Goal: Transaction & Acquisition: Obtain resource

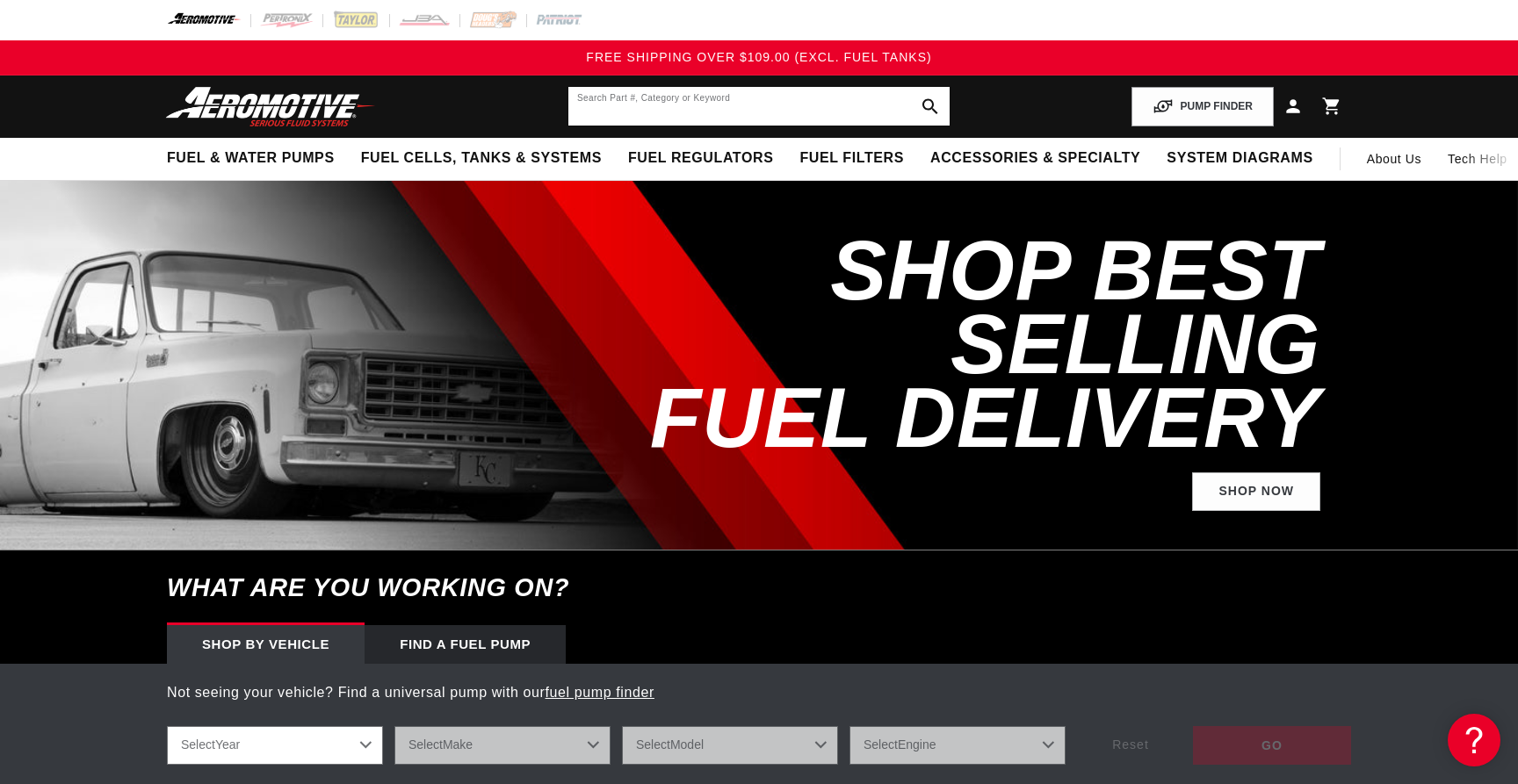
click at [670, 104] on input "text" at bounding box center [758, 106] width 381 height 38
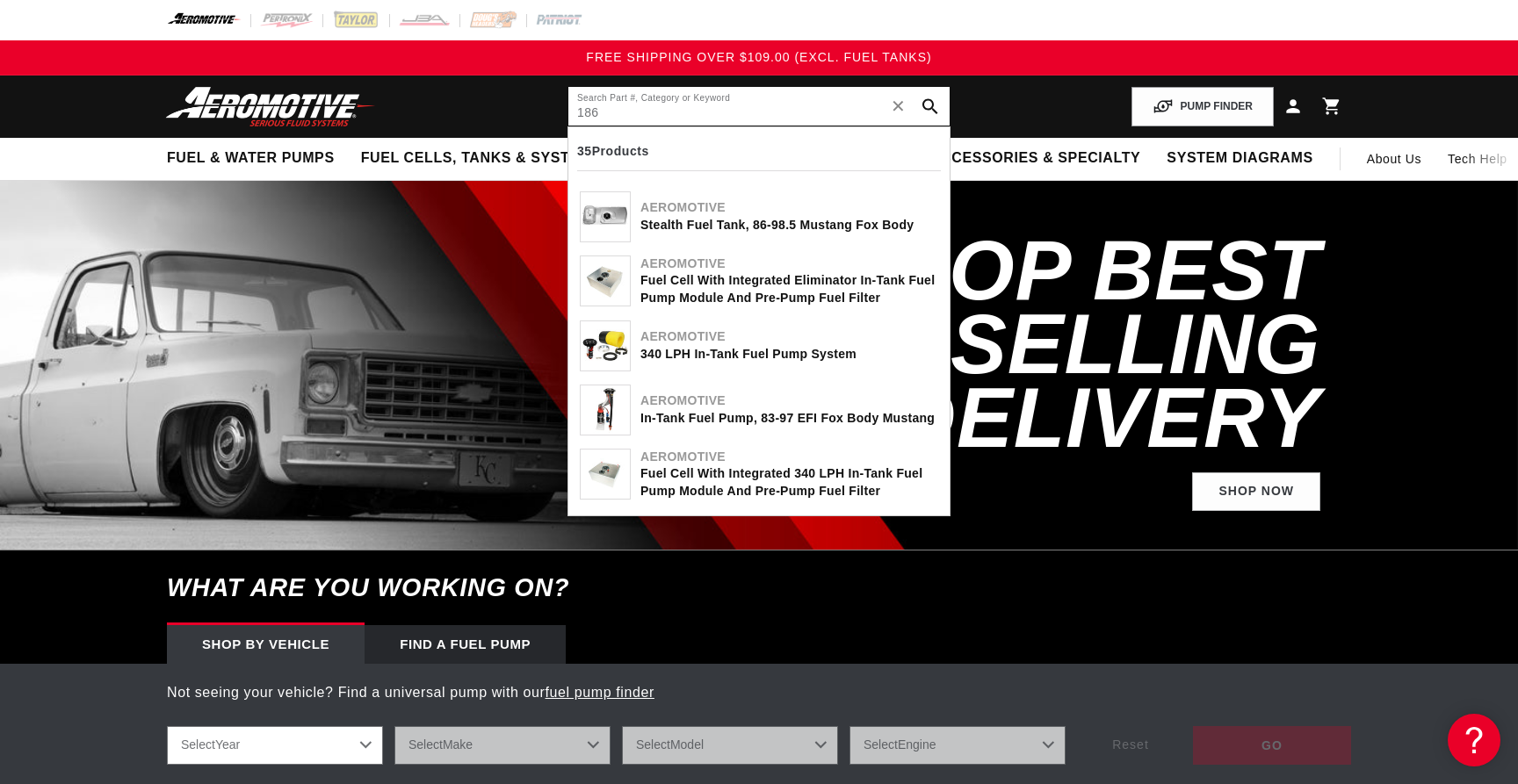
type input "186"
click at [684, 209] on div "Aeromotive" at bounding box center [789, 207] width 298 height 17
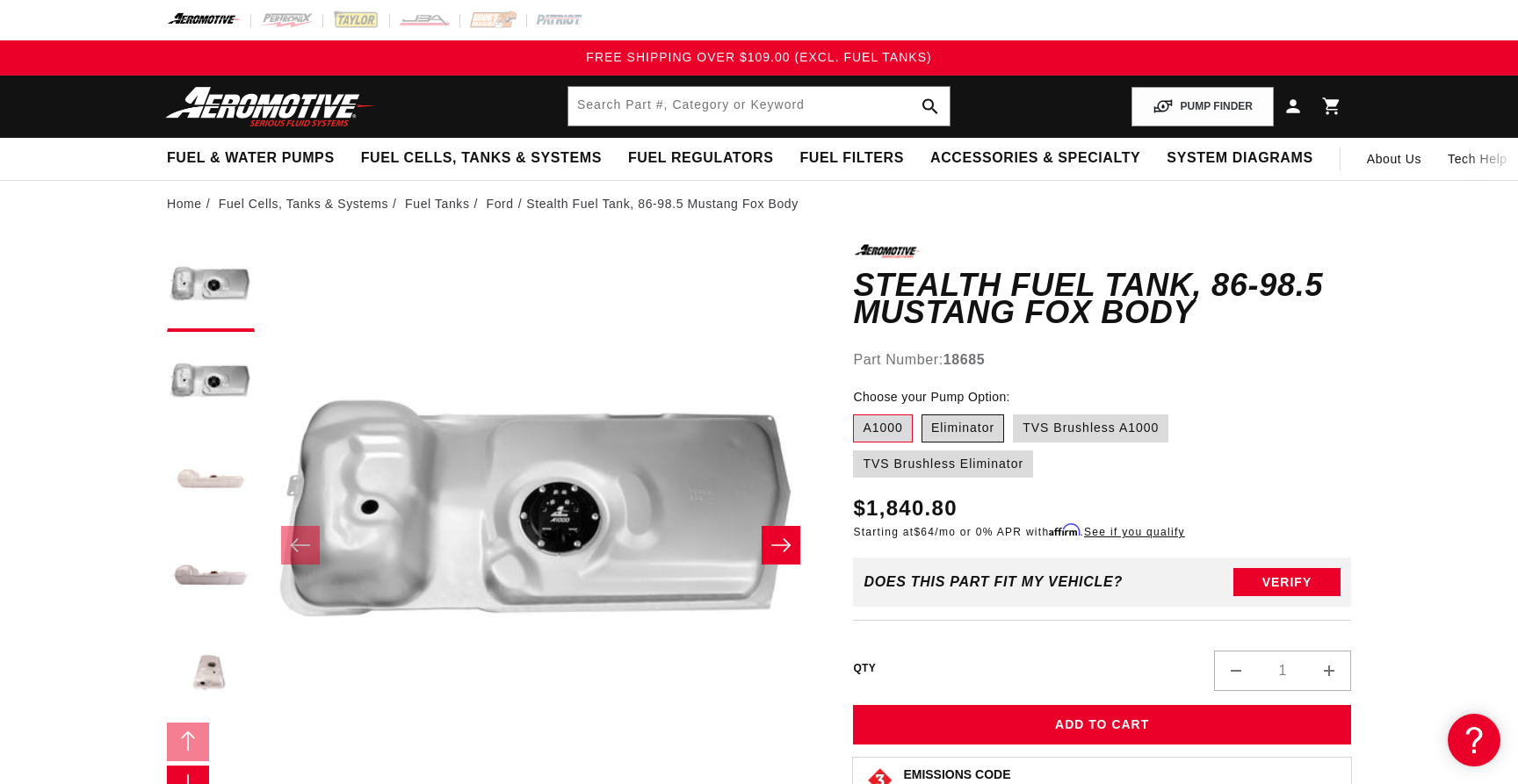
click at [950, 433] on label "Eliminator" at bounding box center [962, 428] width 83 height 28
click at [922, 412] on input "Eliminator" at bounding box center [921, 411] width 1 height 1
radio input "true"
click at [947, 456] on label "TVS Brushless Eliminator" at bounding box center [943, 464] width 180 height 28
click at [1177, 412] on input "TVS Brushless Eliminator" at bounding box center [1177, 411] width 1 height 1
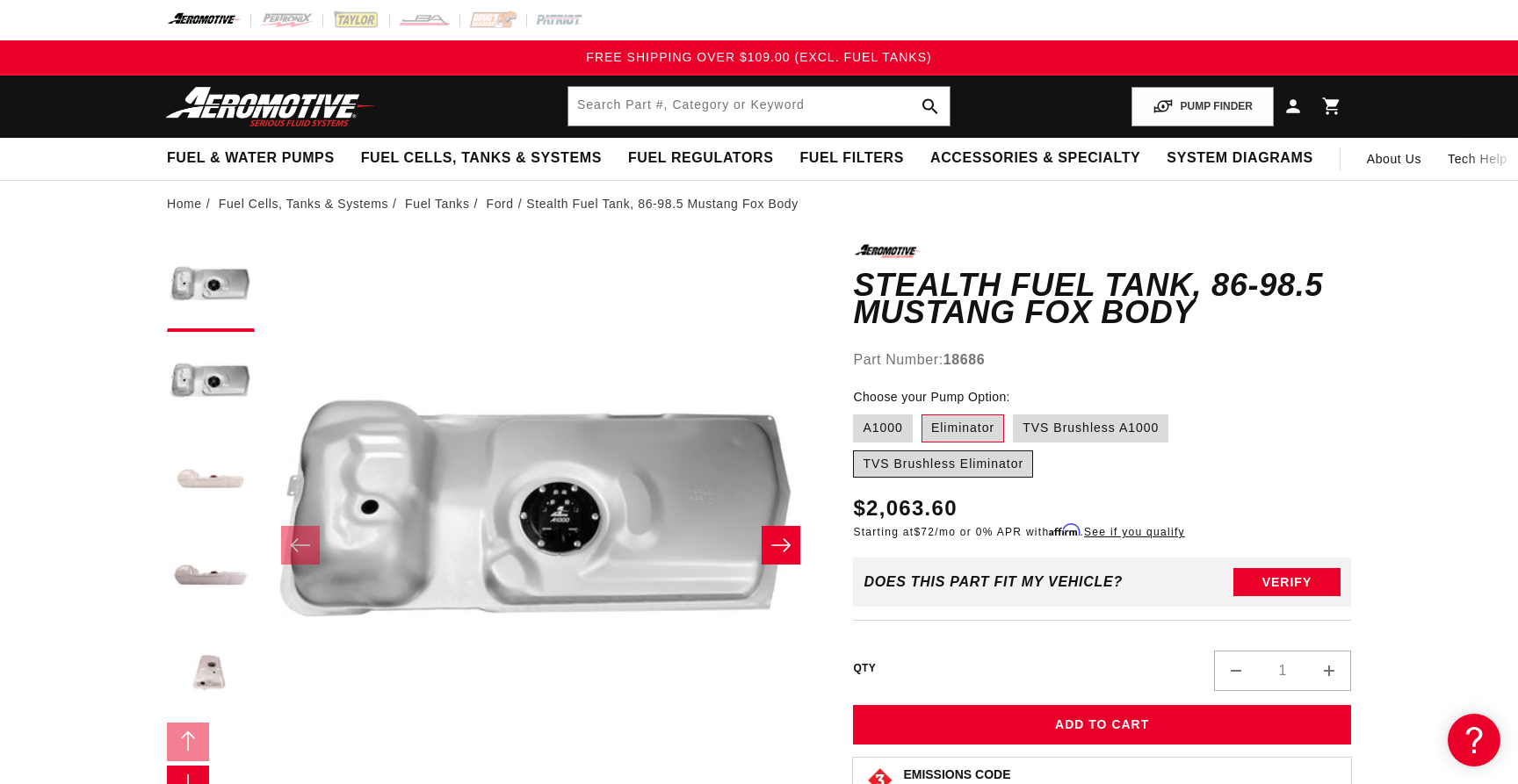
radio input "true"
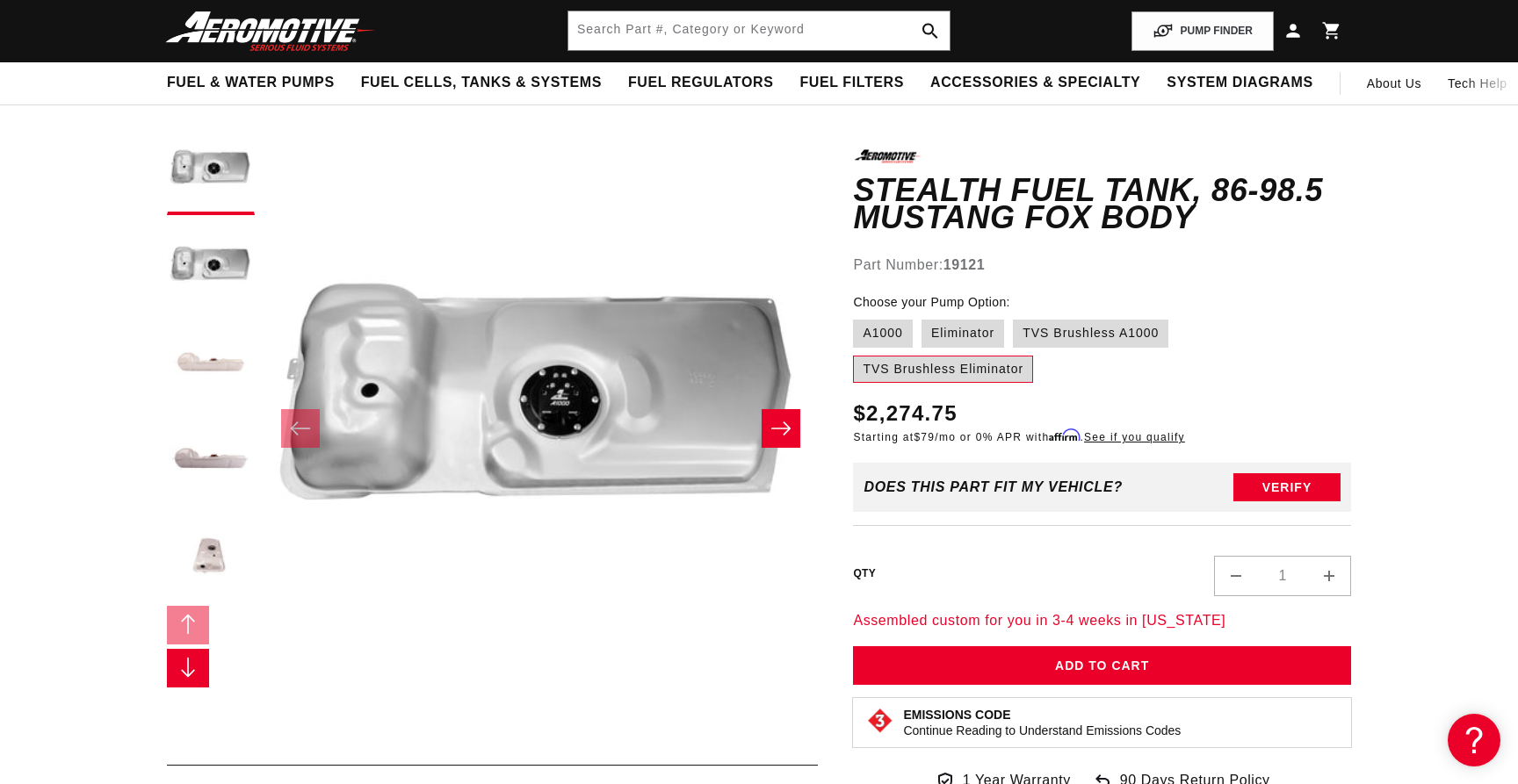
scroll to position [88, 0]
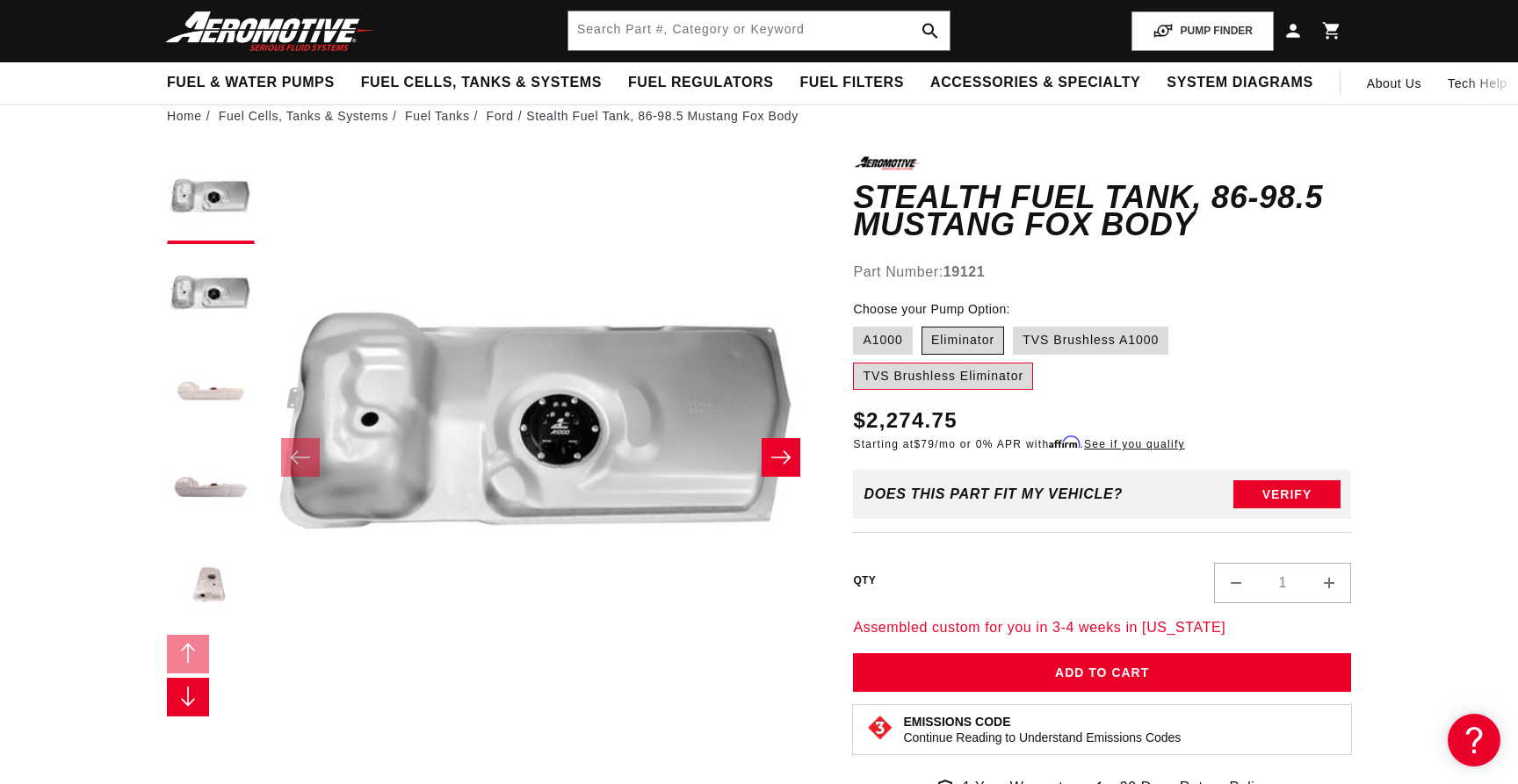
click at [977, 340] on label "Eliminator" at bounding box center [962, 340] width 83 height 28
click at [922, 324] on input "Eliminator" at bounding box center [921, 323] width 1 height 1
radio input "true"
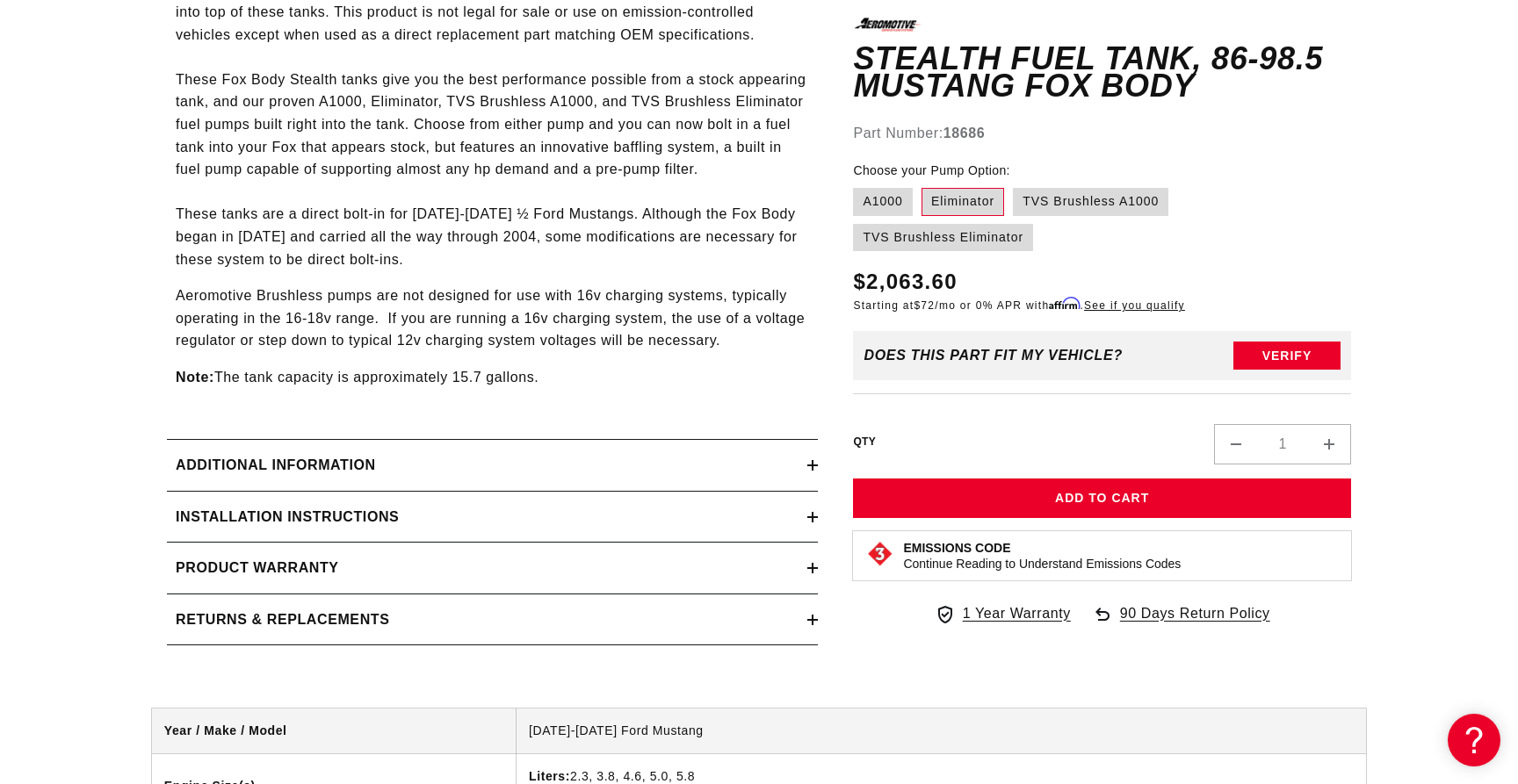
scroll to position [1112, 0]
click at [296, 516] on h2 "Installation Instructions" at bounding box center [287, 516] width 223 height 23
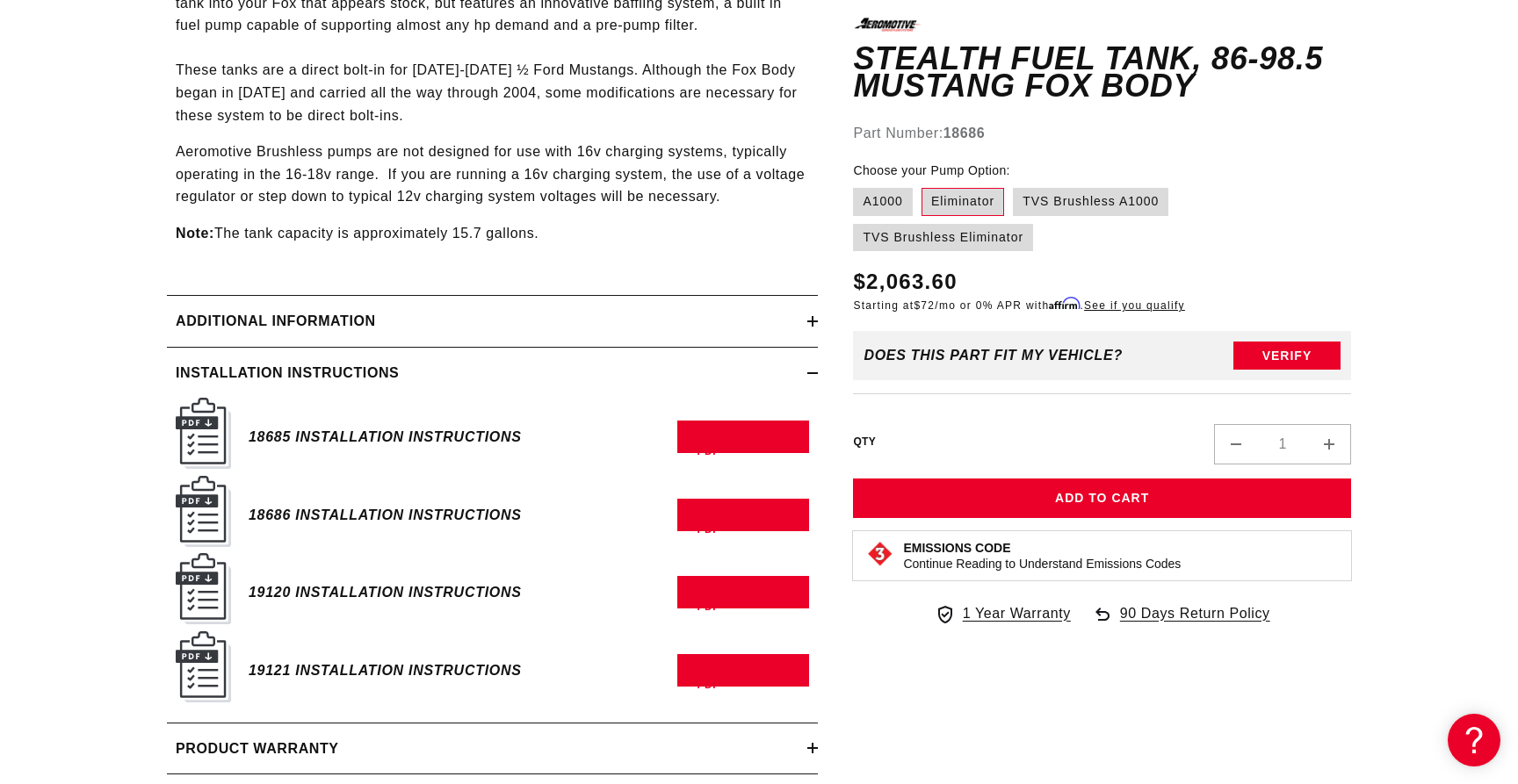
scroll to position [1258, 0]
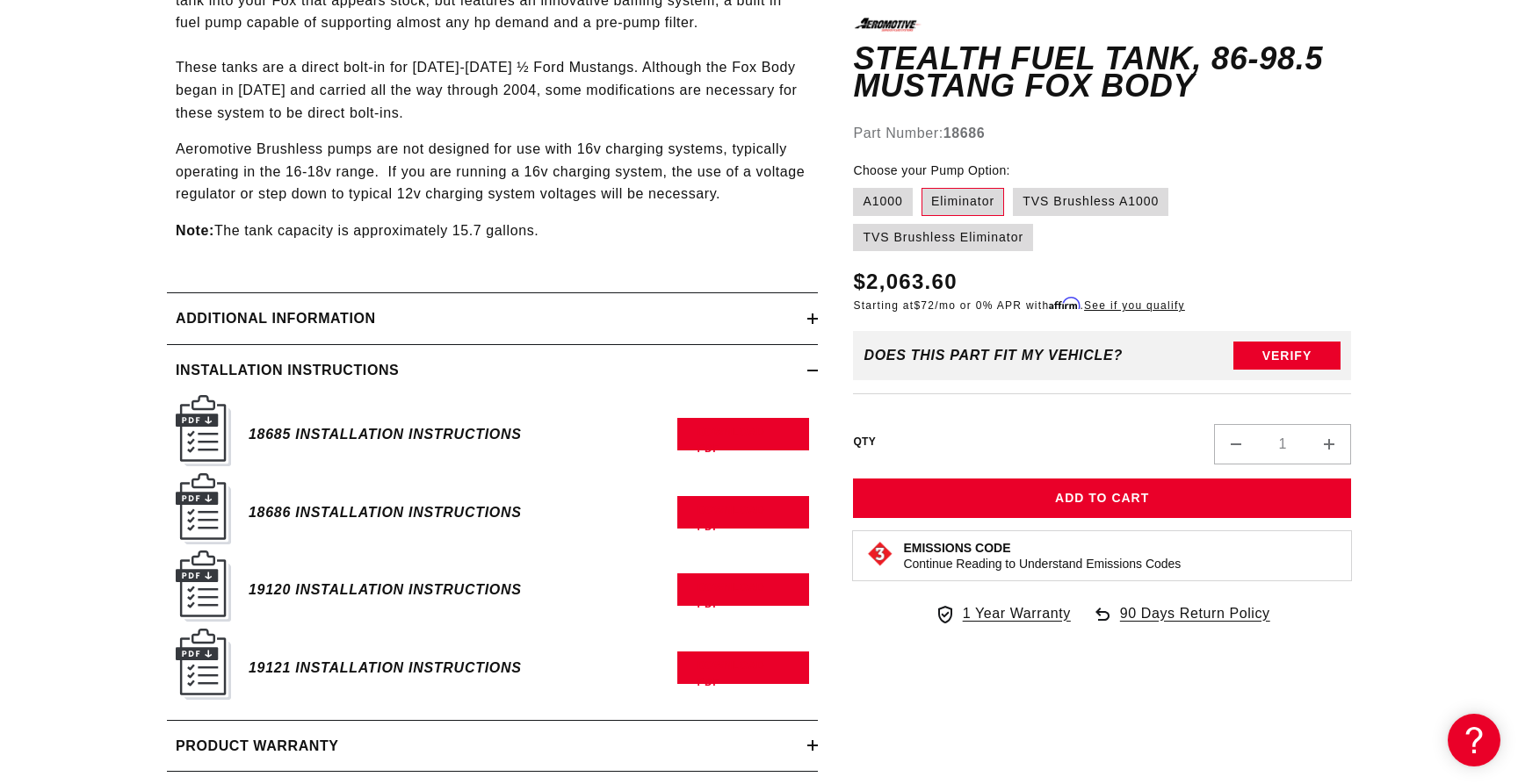
click at [205, 510] on img at bounding box center [203, 508] width 56 height 71
click at [725, 510] on link "Download PDF" at bounding box center [743, 512] width 132 height 33
click at [747, 439] on link "Download PDF" at bounding box center [743, 434] width 132 height 33
